Goal: Communication & Community: Answer question/provide support

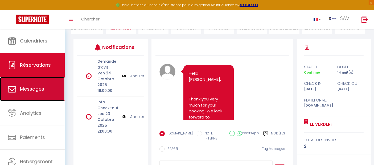
scroll to position [1554, 0]
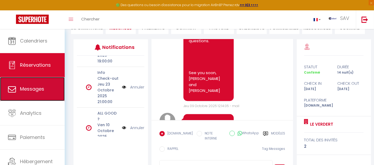
click at [33, 90] on span "Messages" at bounding box center [32, 89] width 24 height 7
select select "message"
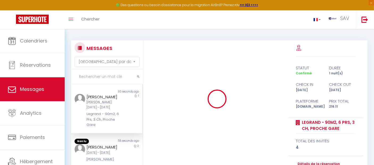
scroll to position [2562, 0]
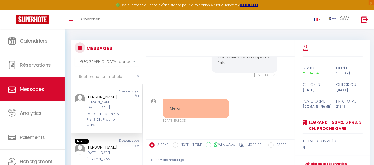
paste input "[PERSON_NAME]"
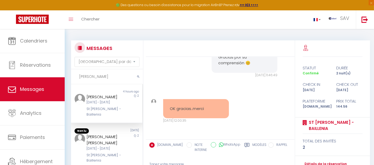
scroll to position [778, 0]
click at [104, 97] on div "[PERSON_NAME]" at bounding box center [103, 97] width 35 height 6
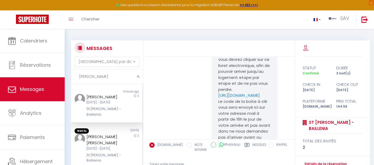
scroll to position [0, 0]
click at [107, 100] on div "[PERSON_NAME]" at bounding box center [103, 97] width 35 height 6
drag, startPoint x: 107, startPoint y: 126, endPoint x: 86, endPoint y: 126, distance: 21.3
click at [86, 117] on div "St [PERSON_NAME] - Baillenia" at bounding box center [103, 111] width 35 height 11
copy div "Baillenia"
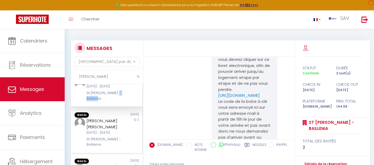
scroll to position [30, 0]
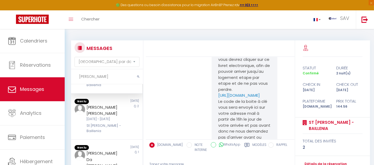
drag, startPoint x: 118, startPoint y: 81, endPoint x: 63, endPoint y: 76, distance: 55.0
click at [63, 76] on div "🟢 Des questions ou besoin d'assistance pour la migration AirBnB? Prenez rdv >>>…" at bounding box center [187, 123] width 374 height 188
paste input "[PERSON_NAME]"
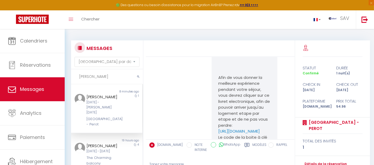
scroll to position [663, 0]
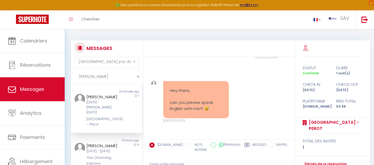
type input "[PERSON_NAME]"
click at [102, 100] on div "[DATE] - [PERSON_NAME][DATE]" at bounding box center [103, 107] width 35 height 15
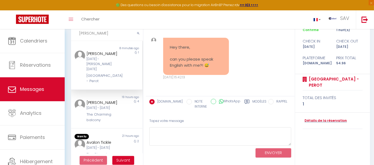
scroll to position [51, 0]
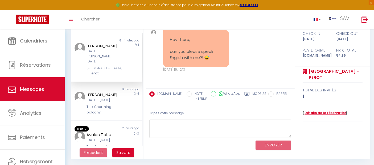
click at [324, 114] on link "Détails de la réservation" at bounding box center [324, 113] width 44 height 5
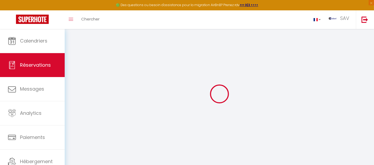
select select
checkbox input "false"
select select
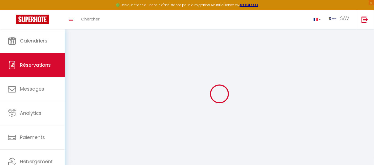
checkbox input "false"
type textarea "** THIS RESERVATION HAS BEEN PRE-PAID ** BOOKING NOTE : Payment charge is EUR 0…"
type input "0.88"
select select
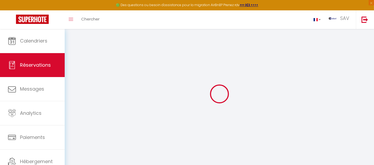
checkbox input "false"
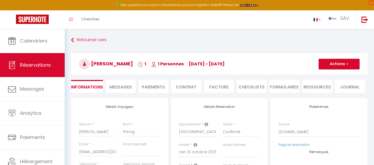
click at [123, 84] on span "Messages" at bounding box center [121, 87] width 22 height 6
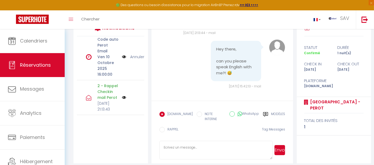
scroll to position [118, 0]
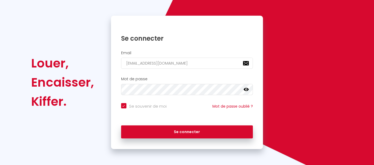
scroll to position [41, 0]
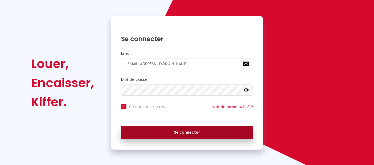
click at [172, 129] on button "Se connecter" at bounding box center [187, 132] width 132 height 13
checkbox input "true"
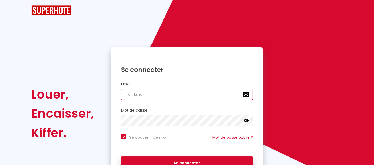
type input "[EMAIL_ADDRESS][DOMAIN_NAME]"
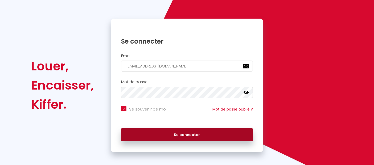
scroll to position [41, 0]
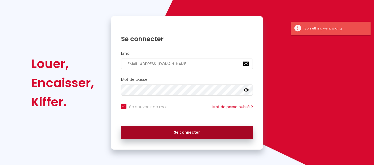
click at [156, 134] on button "Se connecter" at bounding box center [187, 132] width 132 height 13
checkbox input "true"
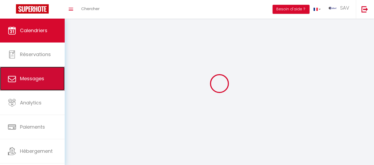
click at [34, 81] on span "Messages" at bounding box center [32, 78] width 24 height 7
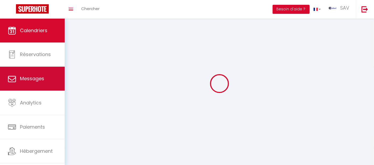
select select "message"
